Goal: Information Seeking & Learning: Learn about a topic

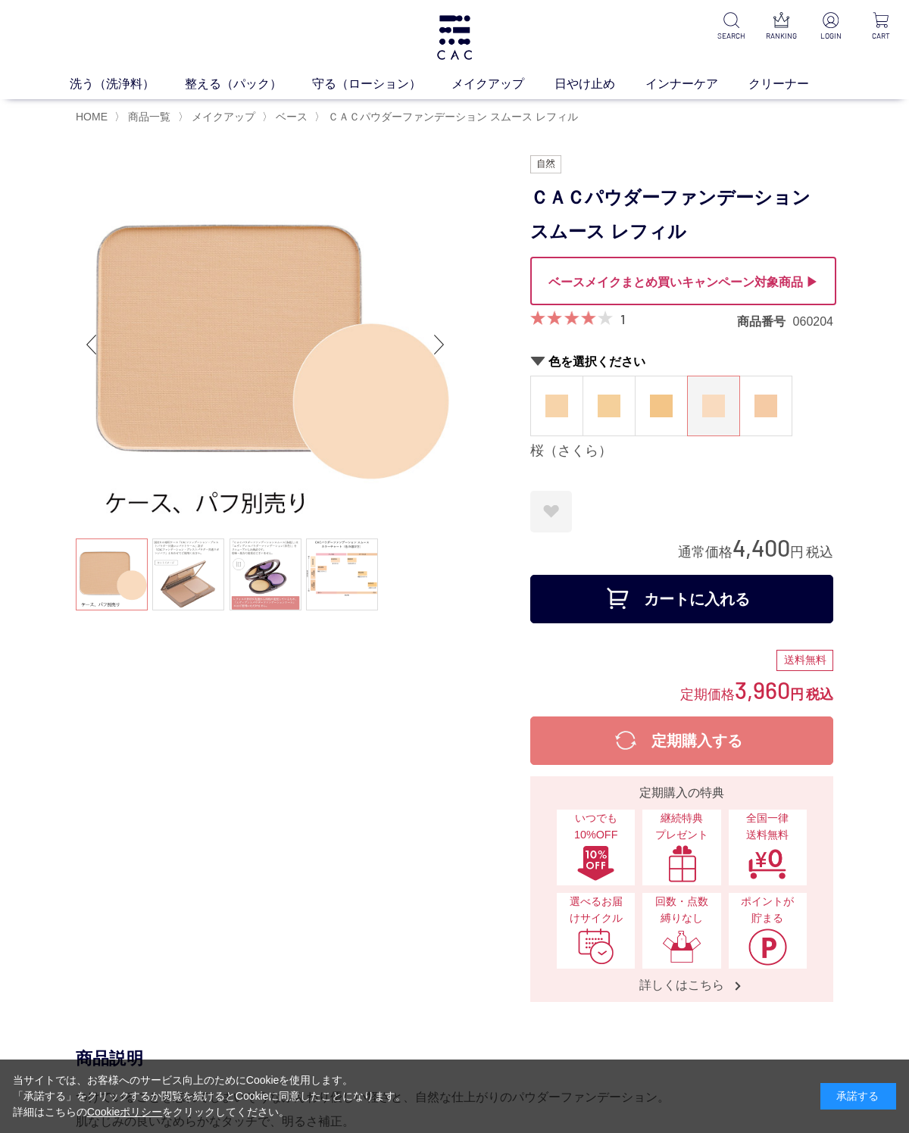
click at [564, 398] on img at bounding box center [556, 406] width 23 height 23
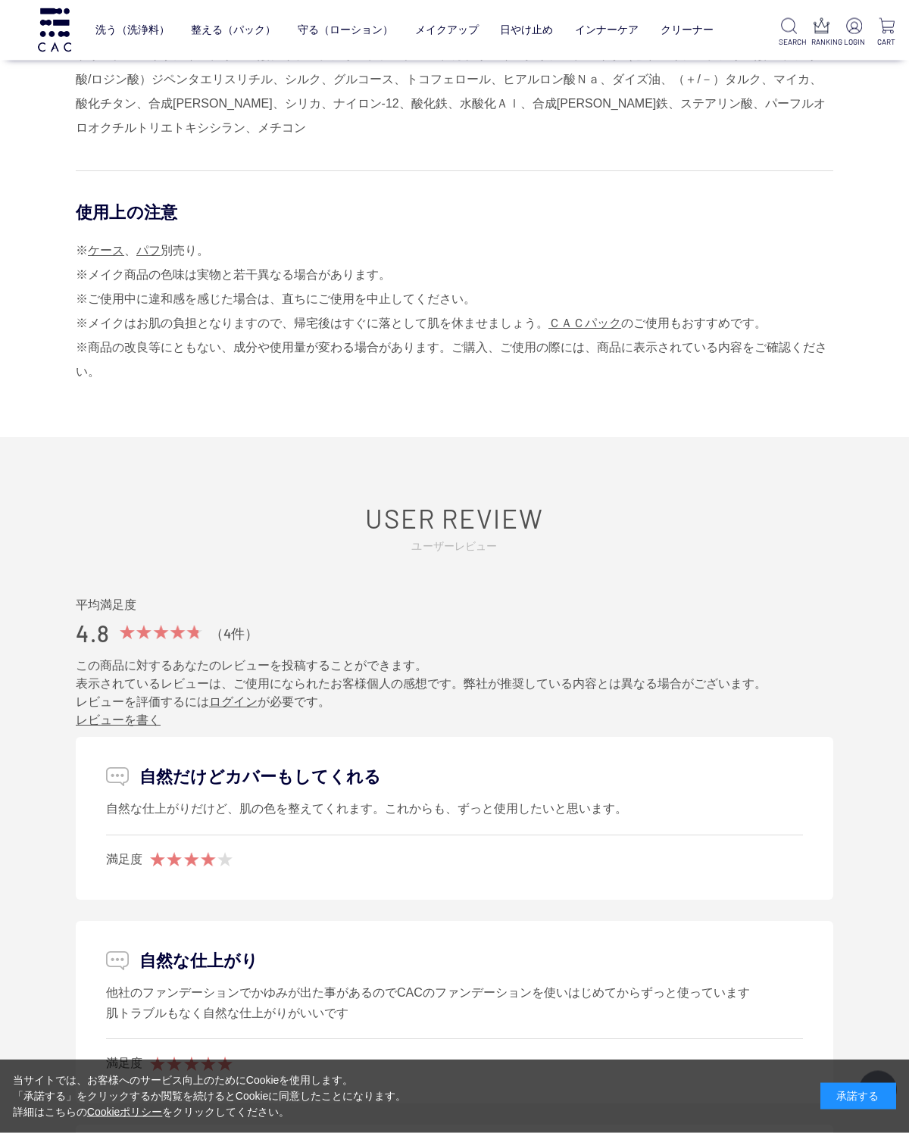
scroll to position [1677, 0]
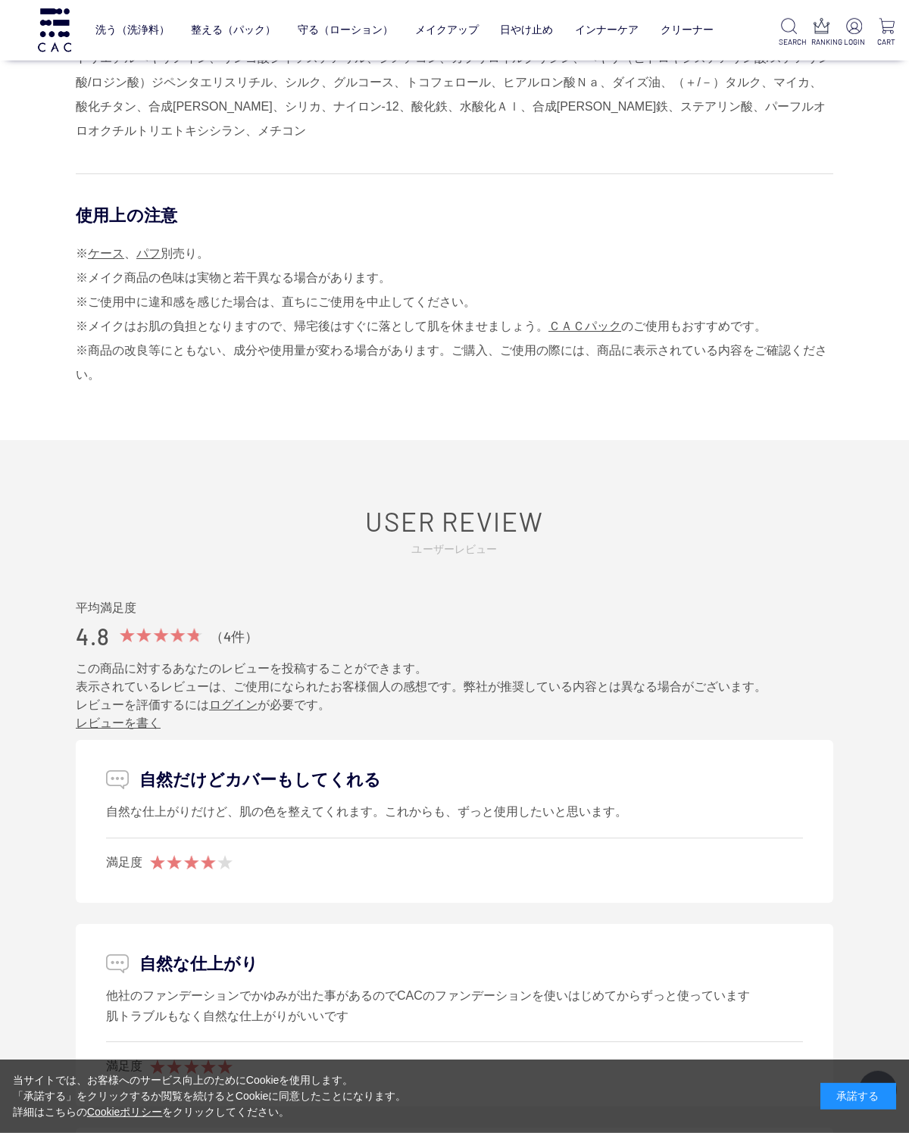
click at [287, 58] on link "ベース" at bounding box center [301, 61] width 32 height 12
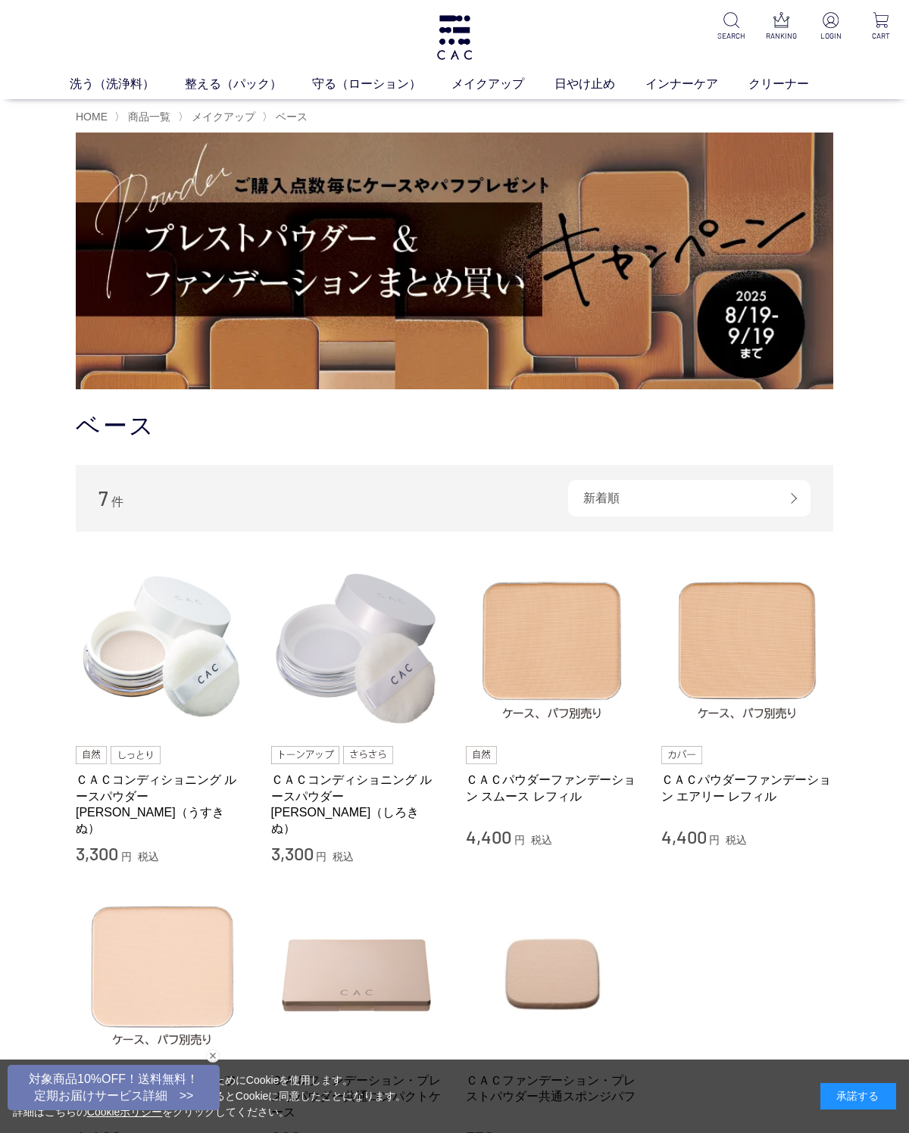
click at [763, 669] on img at bounding box center [747, 648] width 173 height 173
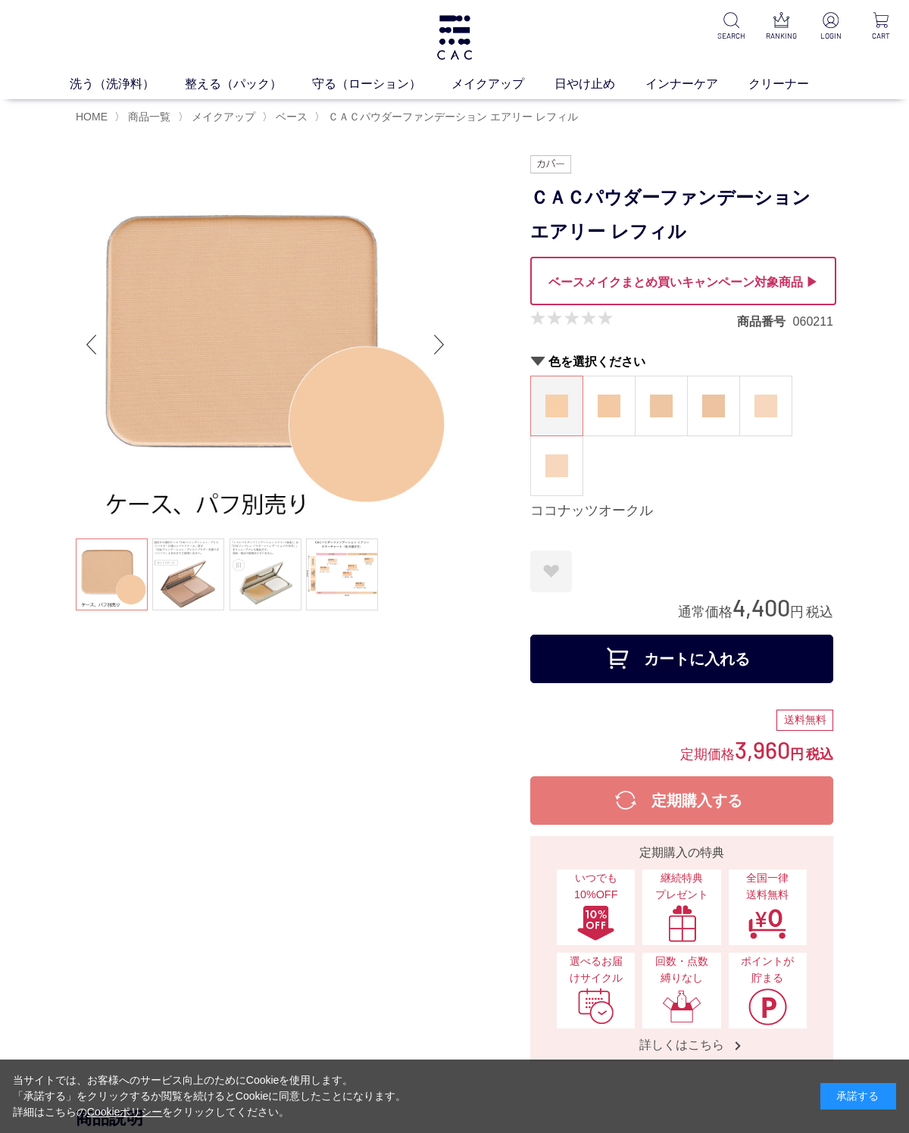
click at [563, 477] on img at bounding box center [556, 466] width 23 height 23
click at [773, 406] on img at bounding box center [766, 406] width 23 height 23
click at [470, 33] on img at bounding box center [454, 37] width 39 height 45
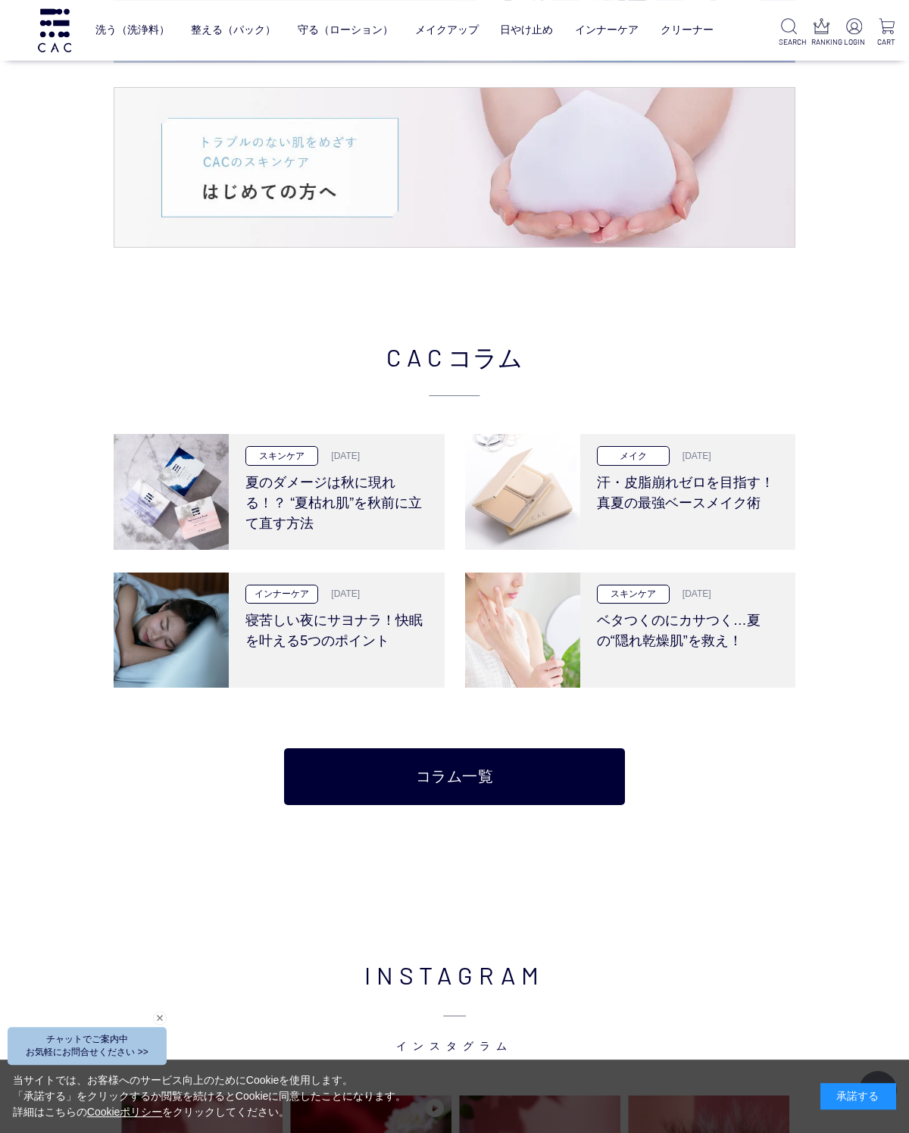
scroll to position [2655, 0]
click at [515, 783] on link "コラム一覧" at bounding box center [454, 776] width 341 height 57
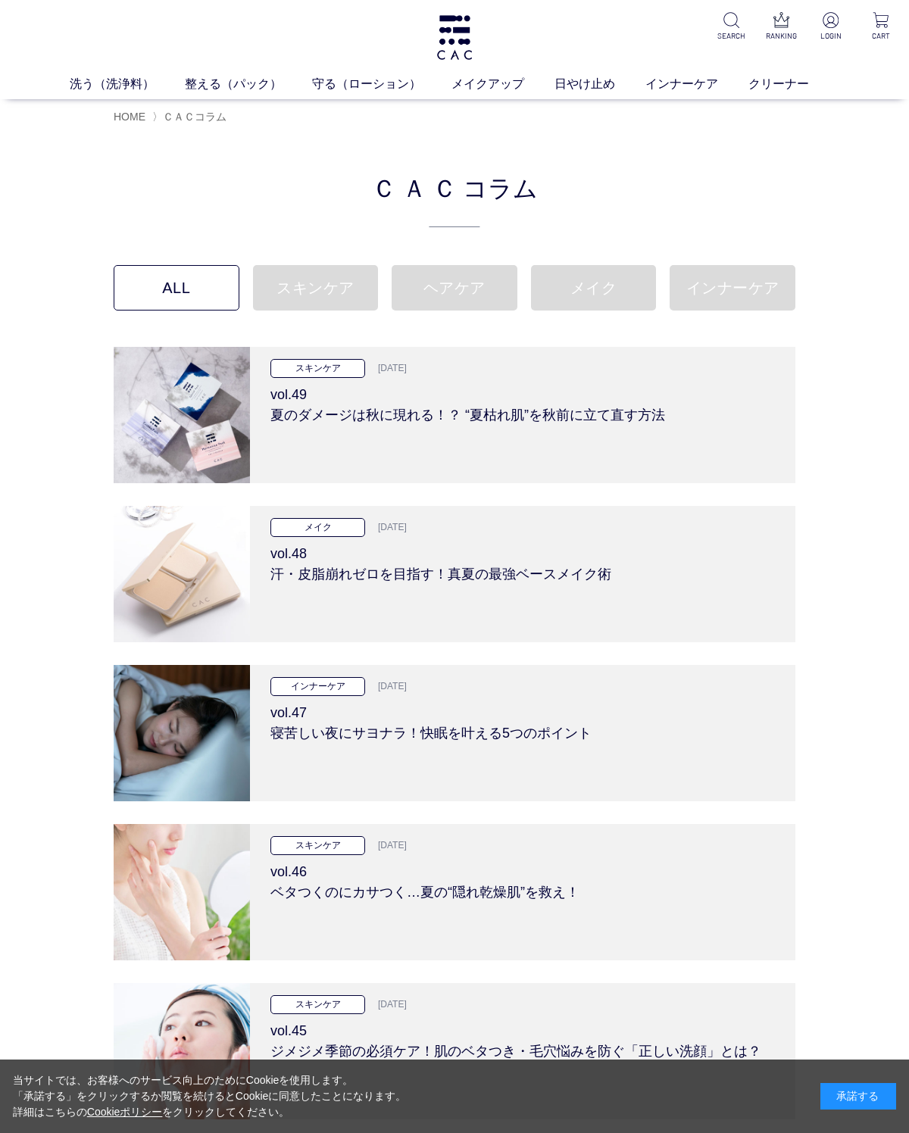
click at [594, 292] on link "メイク" at bounding box center [594, 287] width 126 height 45
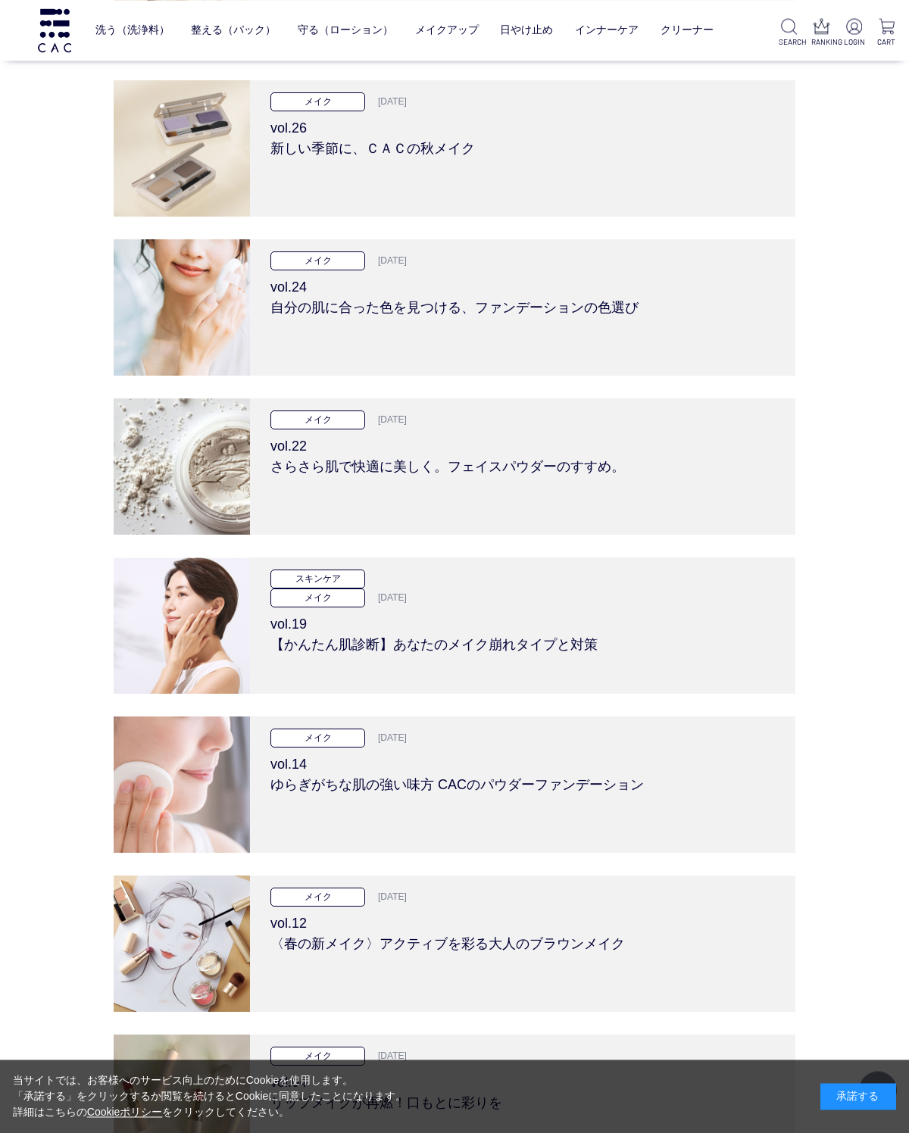
scroll to position [803, 0]
click at [208, 467] on img at bounding box center [182, 467] width 136 height 136
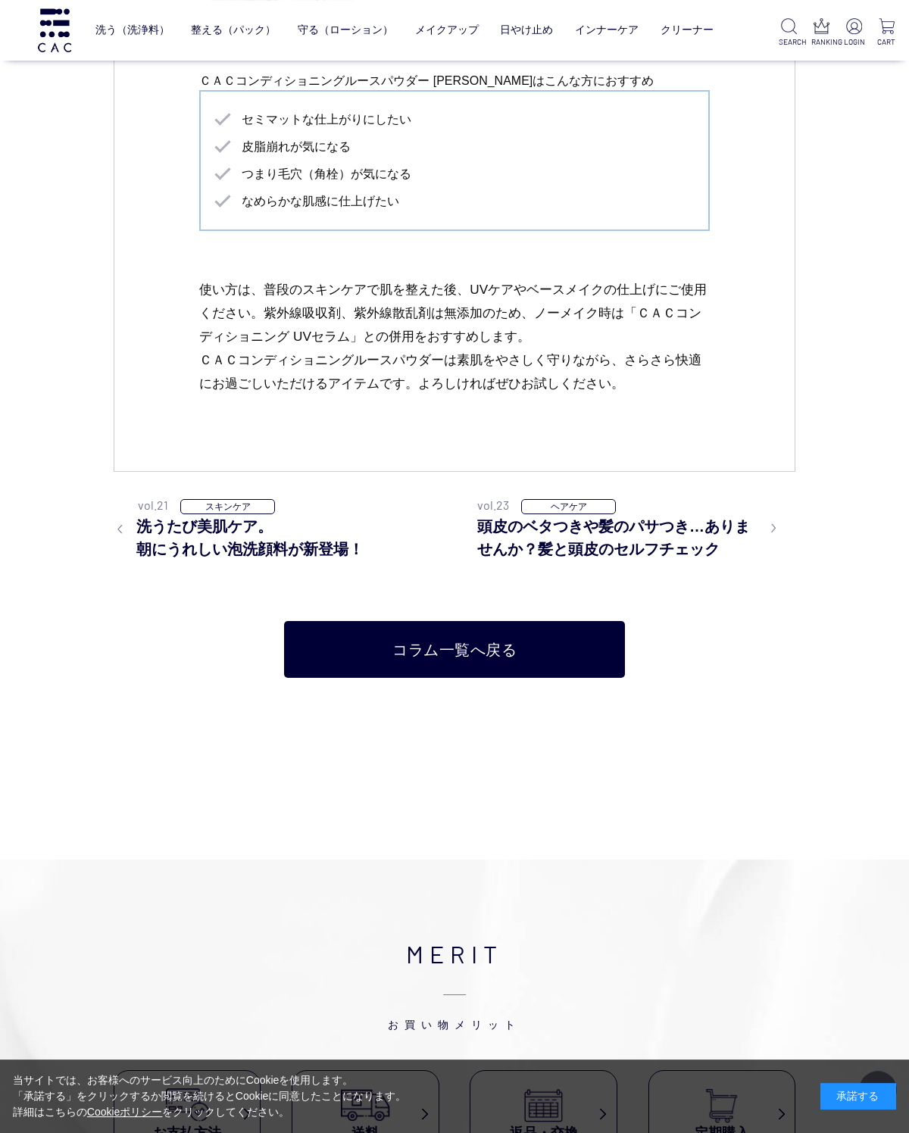
scroll to position [2357, 0]
click at [439, 635] on link "コラム一覧へ戻る" at bounding box center [454, 649] width 341 height 57
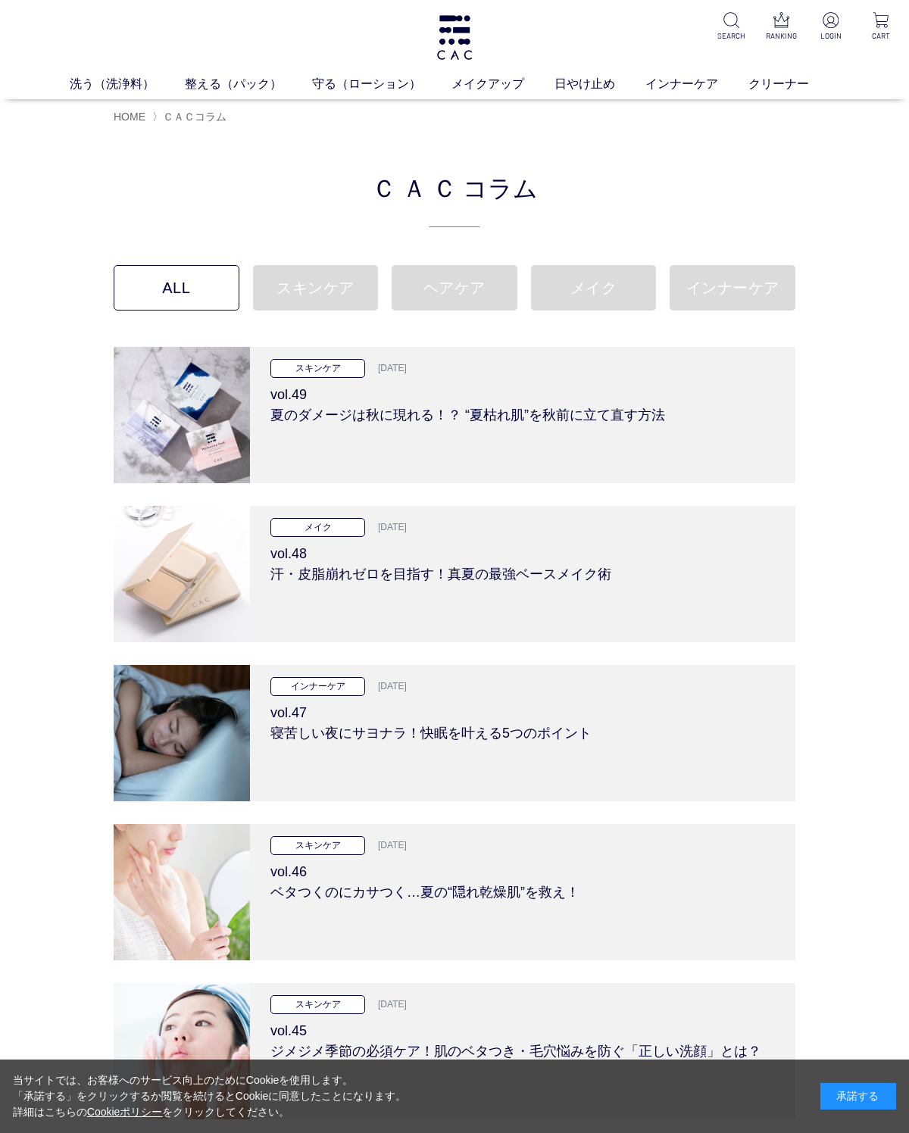
click at [590, 270] on link "メイク" at bounding box center [594, 287] width 126 height 45
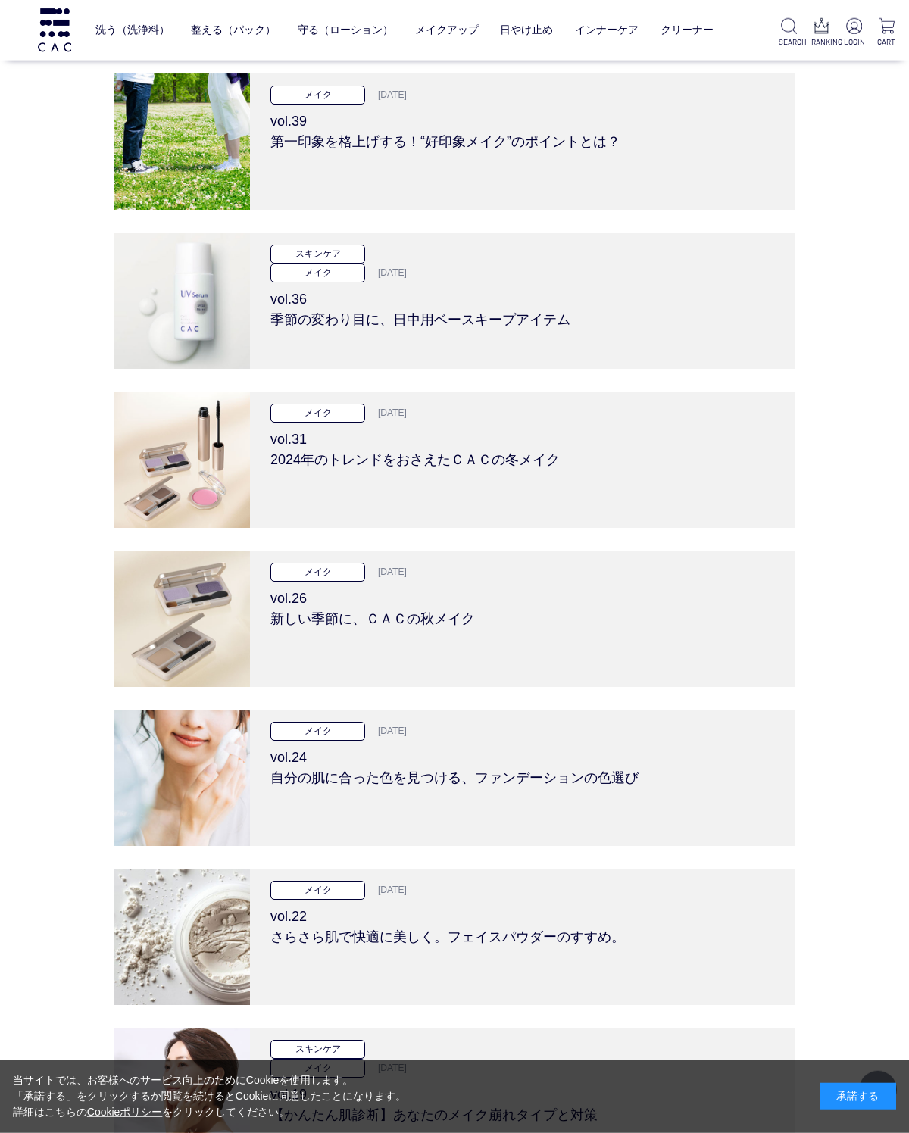
scroll to position [335, 0]
click at [350, 778] on h3 "vol.24 自分の肌に合った色を見つける、ファンデーションの色選び" at bounding box center [522, 763] width 505 height 48
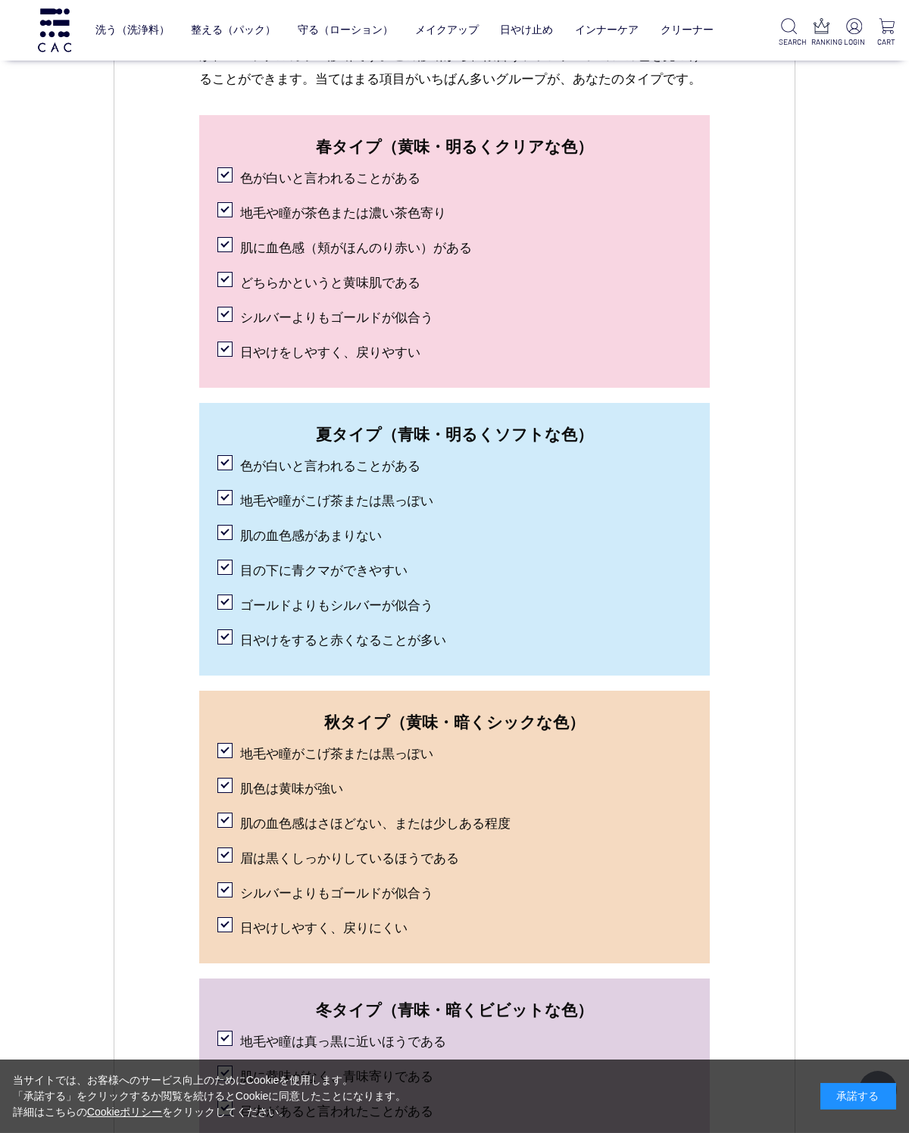
scroll to position [1560, 0]
